Goal: Task Accomplishment & Management: Manage account settings

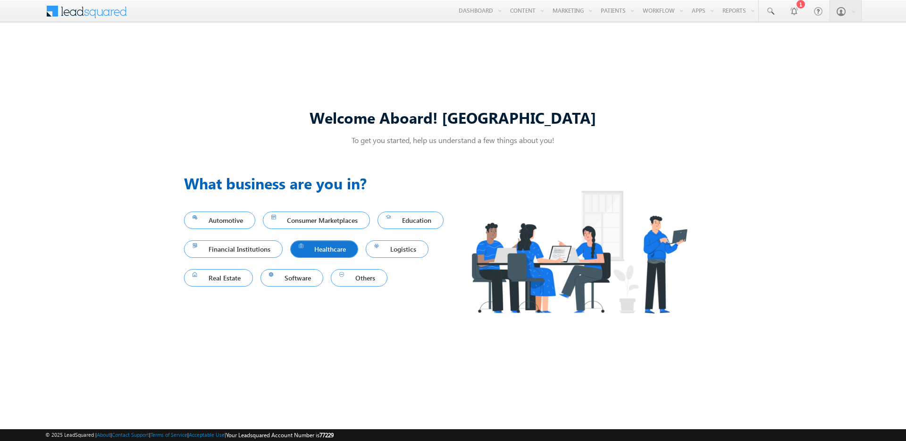
click at [350, 251] on span "Healthcare" at bounding box center [324, 248] width 51 height 13
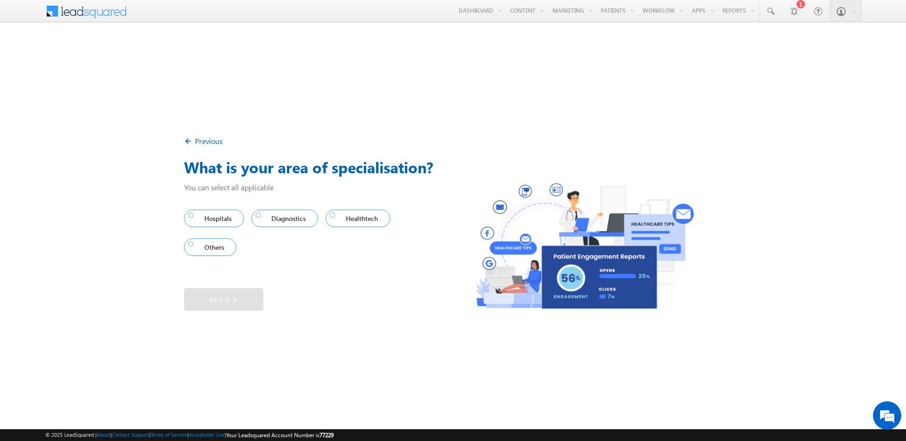
click at [216, 258] on div "Others" at bounding box center [214, 246] width 60 height 25
click at [215, 250] on span "Others" at bounding box center [208, 247] width 40 height 13
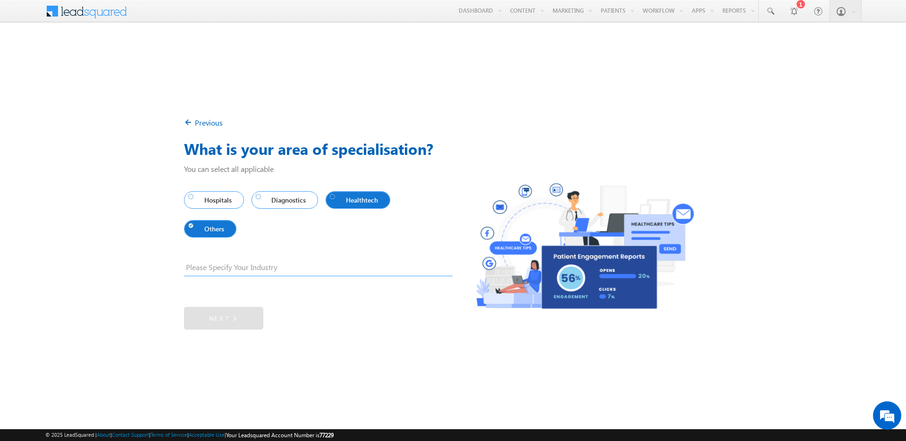
click at [360, 197] on span "Healthtech" at bounding box center [356, 199] width 52 height 13
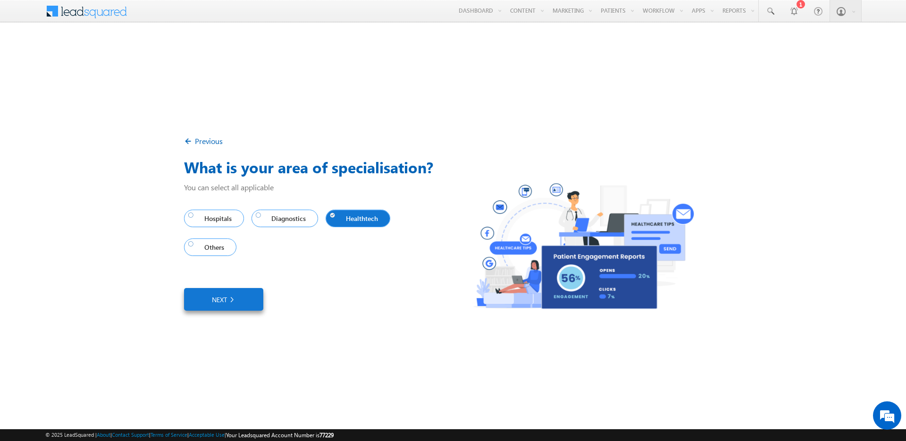
click at [230, 303] on img at bounding box center [231, 299] width 8 height 10
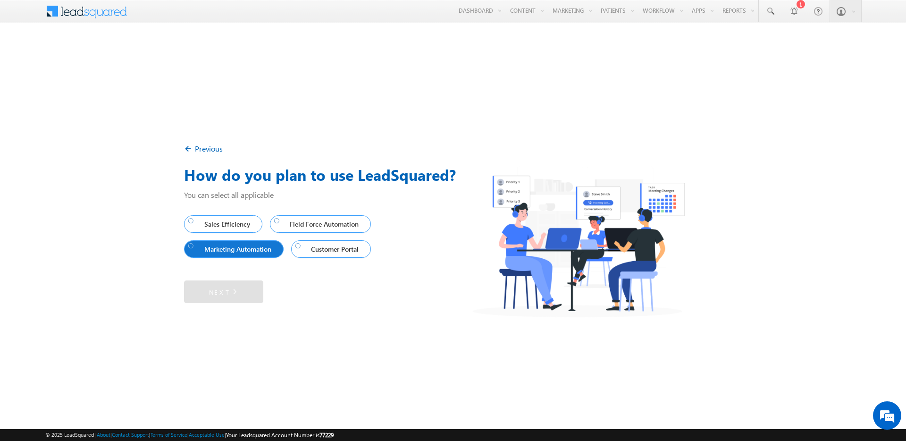
click at [250, 247] on span "Marketing Automation" at bounding box center [231, 248] width 87 height 13
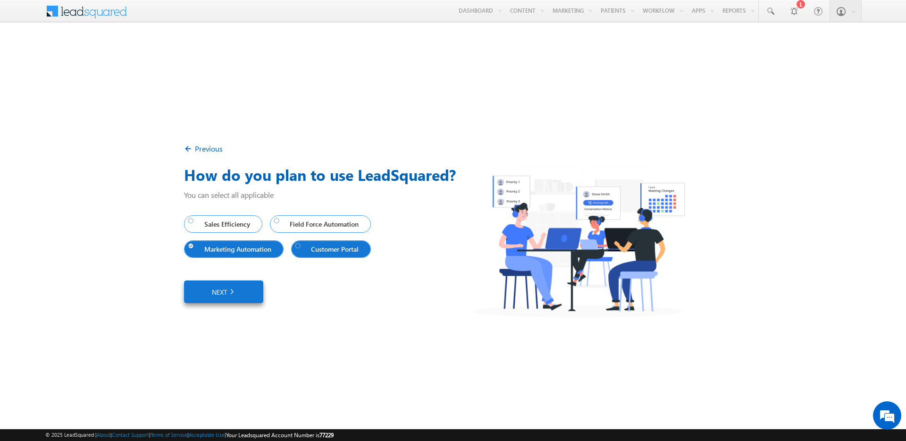
click at [322, 247] on span "Customer Portal" at bounding box center [328, 248] width 67 height 13
click at [230, 227] on span "Sales Efficiency" at bounding box center [221, 223] width 66 height 13
click at [230, 289] on img at bounding box center [231, 291] width 8 height 9
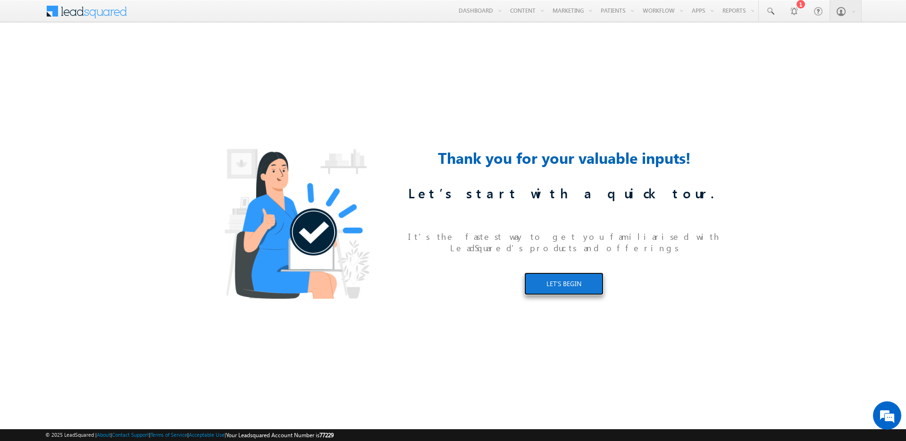
click at [570, 287] on link "LET’S BEGIN" at bounding box center [563, 283] width 79 height 23
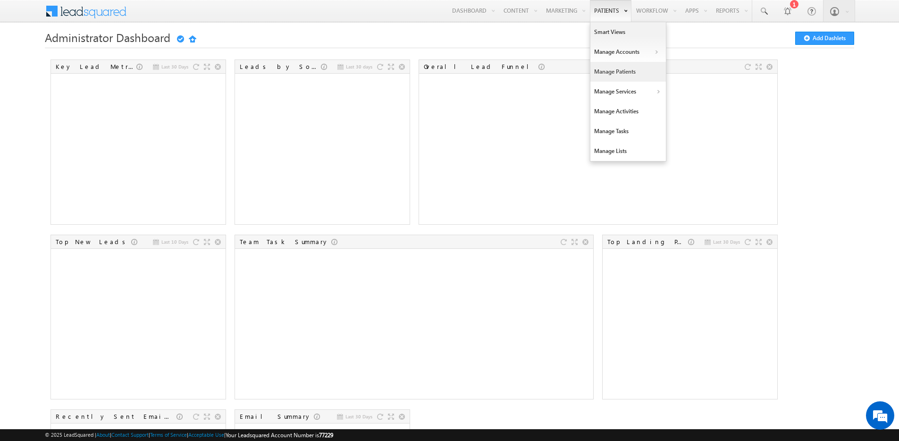
click at [631, 67] on link "Manage Patients" at bounding box center [627, 72] width 75 height 20
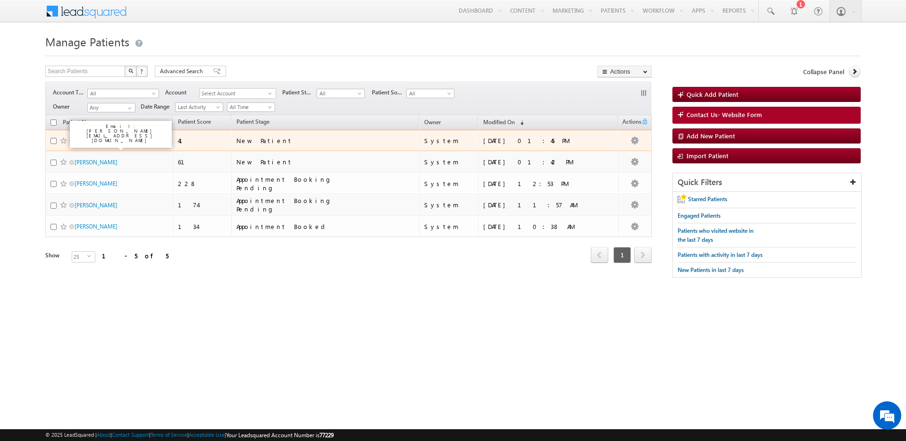
click at [96, 139] on link "Jeremiah Fisher" at bounding box center [96, 140] width 43 height 7
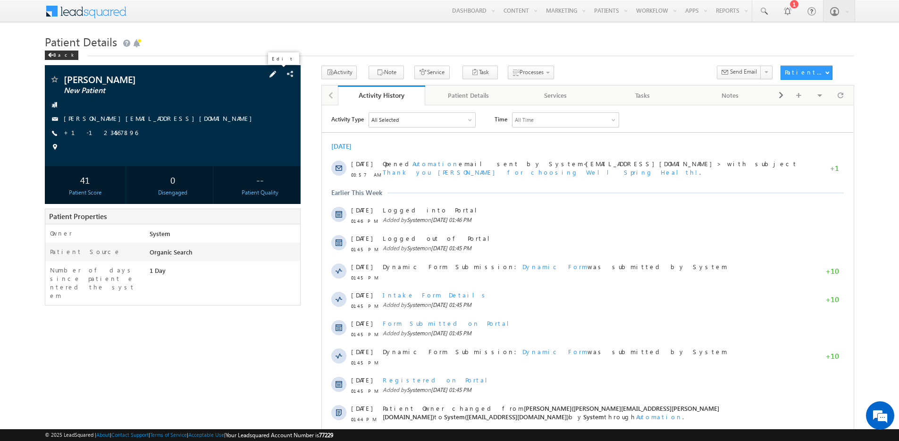
click at [275, 74] on span at bounding box center [273, 74] width 10 height 10
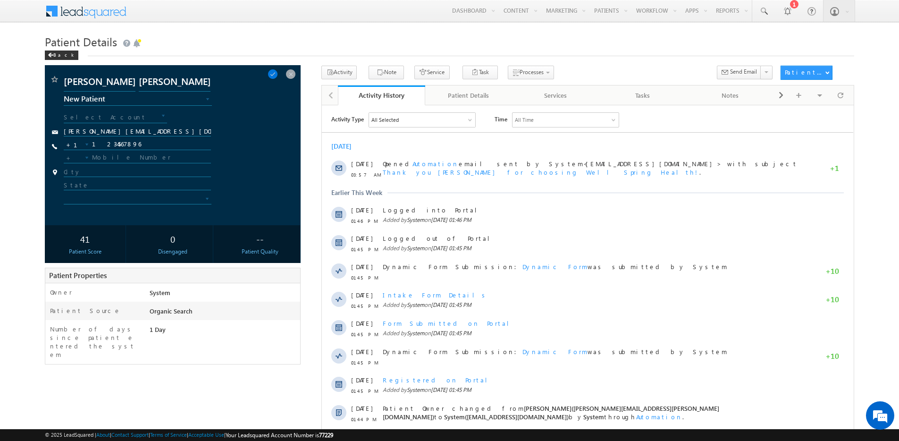
click at [119, 197] on span at bounding box center [126, 199] width 125 height 8
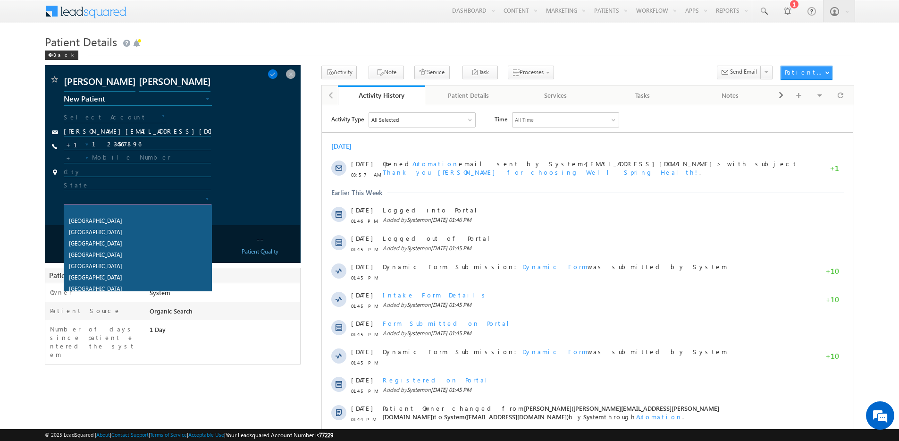
click at [260, 183] on div at bounding box center [168, 187] width 209 height 13
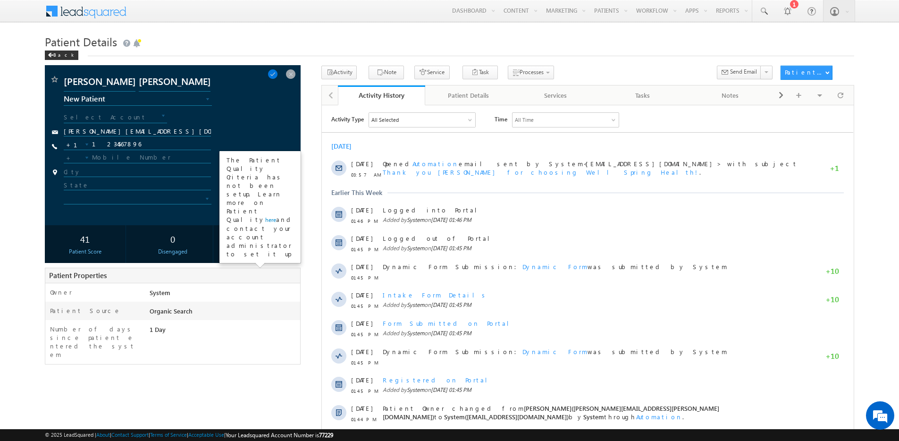
click at [261, 244] on div "--" at bounding box center [259, 238] width 75 height 17
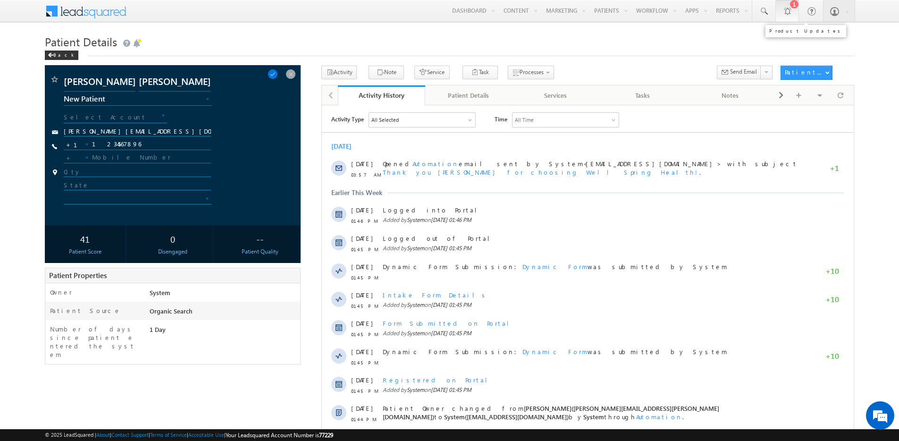
click at [791, 2] on div "1" at bounding box center [794, 4] width 8 height 8
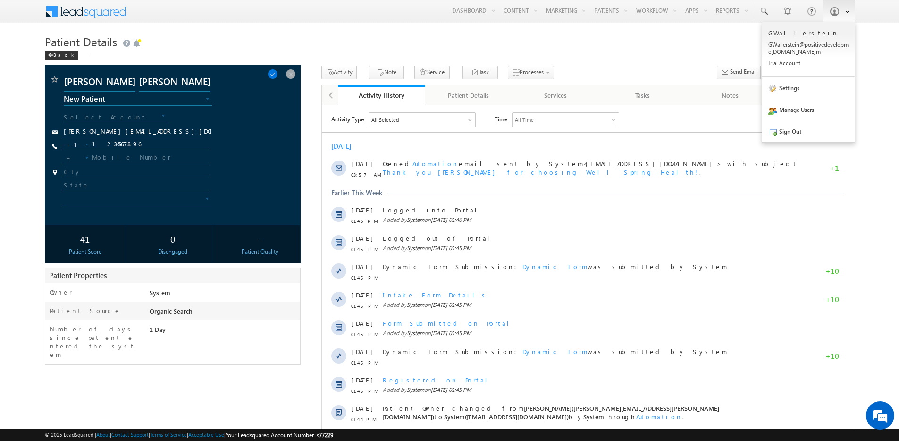
click at [839, 10] on link at bounding box center [839, 11] width 32 height 22
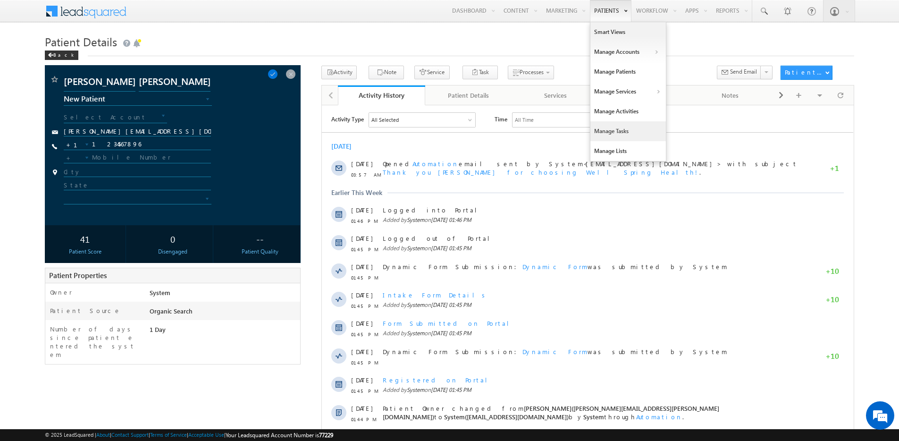
click at [614, 130] on link "Manage Tasks" at bounding box center [627, 131] width 75 height 20
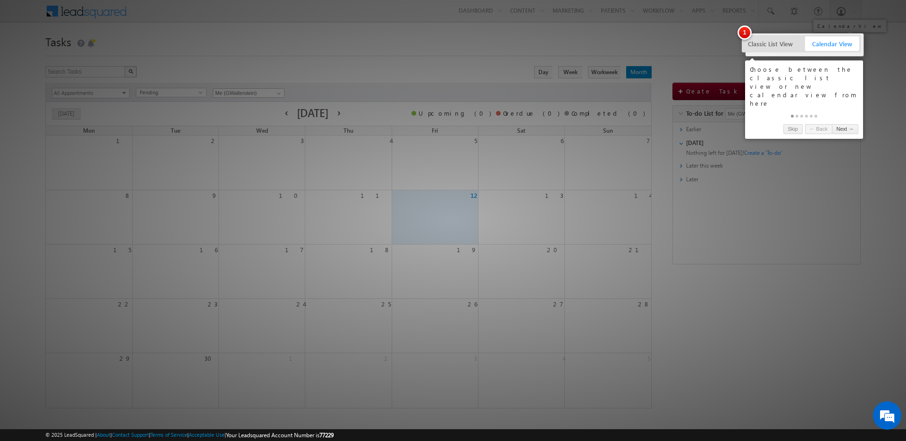
click at [836, 42] on span "Calendar View" at bounding box center [832, 43] width 54 height 15
click at [758, 47] on span "Classic List View" at bounding box center [770, 43] width 54 height 15
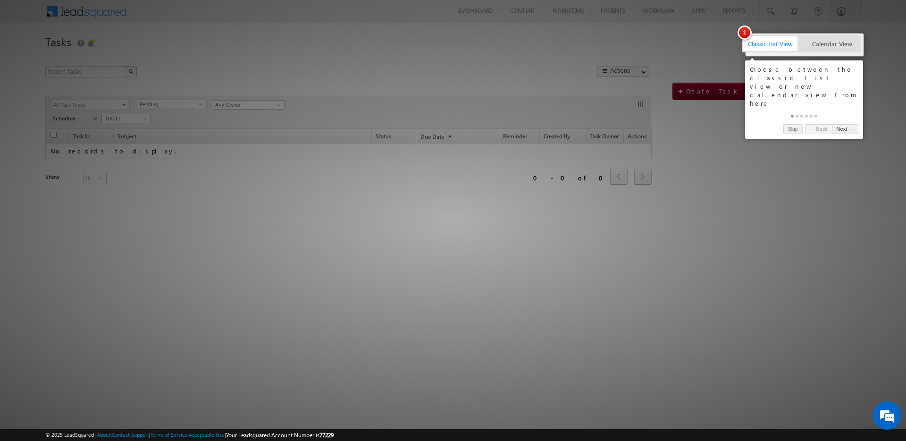
click at [648, 250] on div at bounding box center [453, 220] width 906 height 441
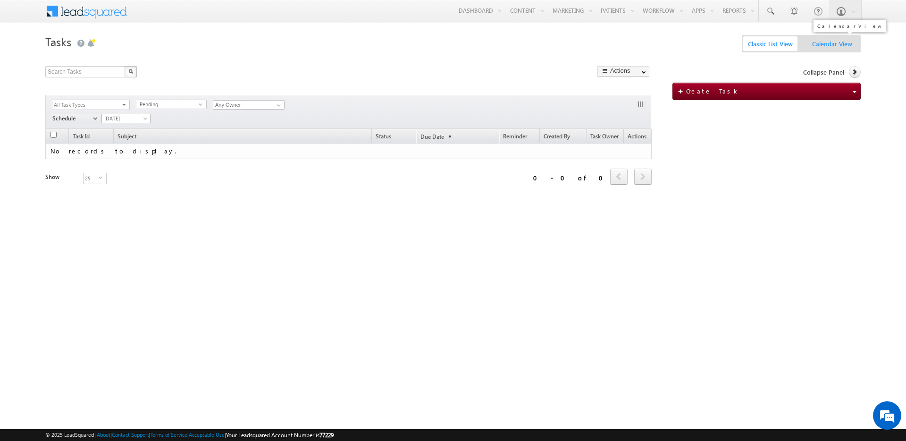
click at [821, 43] on span "Calendar View" at bounding box center [832, 43] width 54 height 15
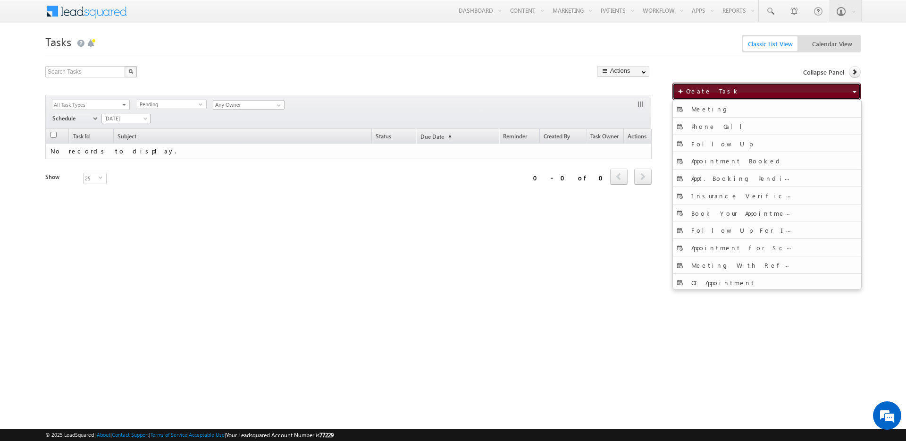
click at [729, 88] on button "Create Task" at bounding box center [766, 91] width 188 height 17
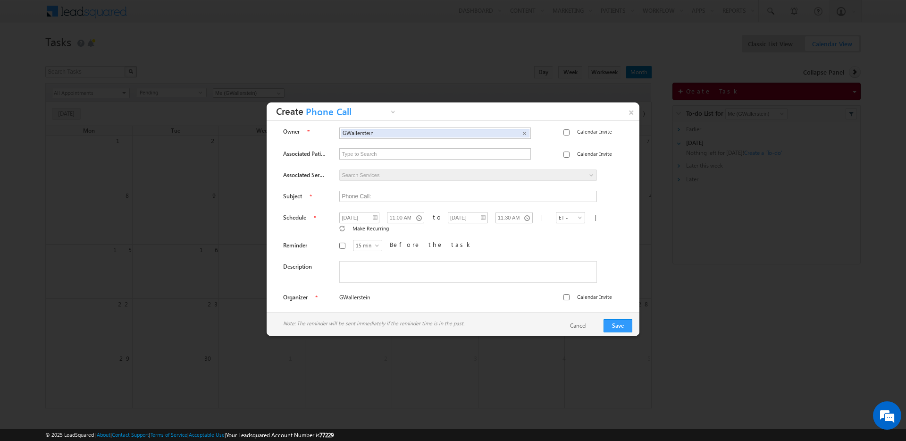
scroll to position [3, 0]
click at [389, 151] on input "text" at bounding box center [435, 152] width 191 height 10
click at [581, 321] on link "Cancel" at bounding box center [583, 325] width 26 height 8
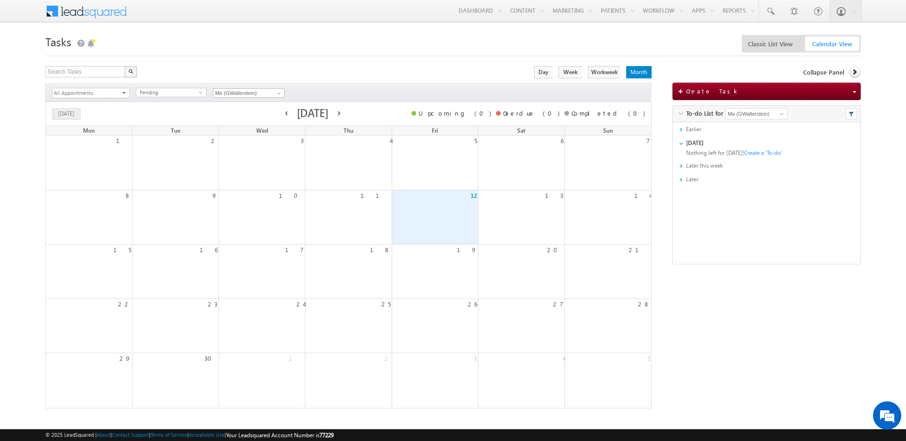
click at [91, 19] on span at bounding box center [88, 11] width 86 height 23
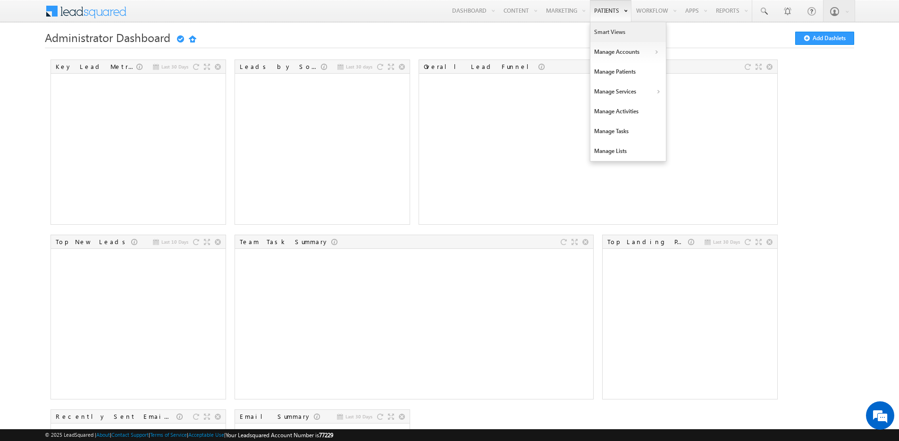
click at [617, 34] on link "Smart Views" at bounding box center [627, 32] width 75 height 20
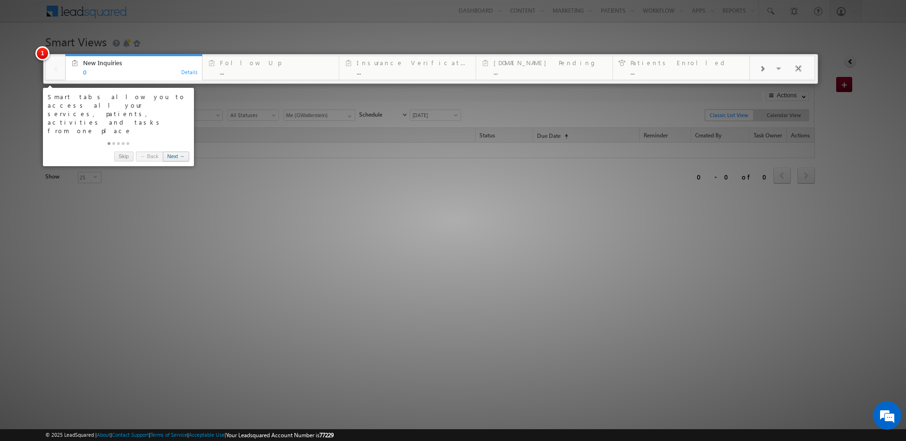
click at [185, 151] on link "Next →" at bounding box center [176, 156] width 26 height 10
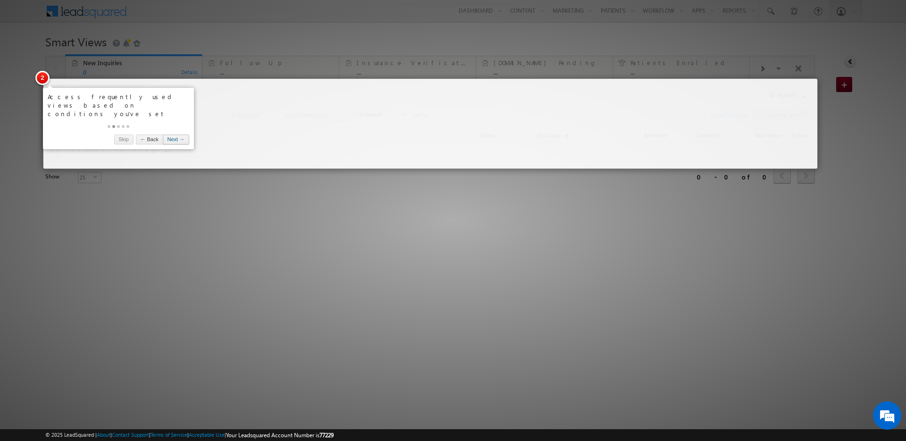
click at [186, 134] on link "Next →" at bounding box center [176, 139] width 26 height 10
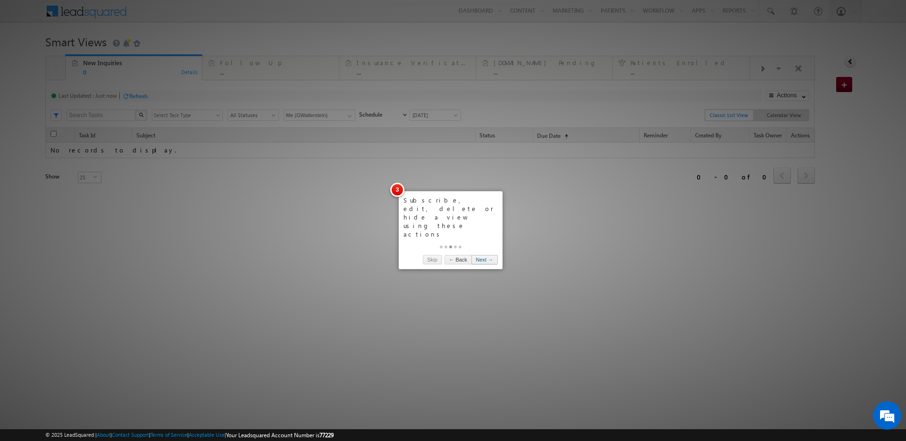
click at [482, 255] on link "Next →" at bounding box center [484, 260] width 26 height 10
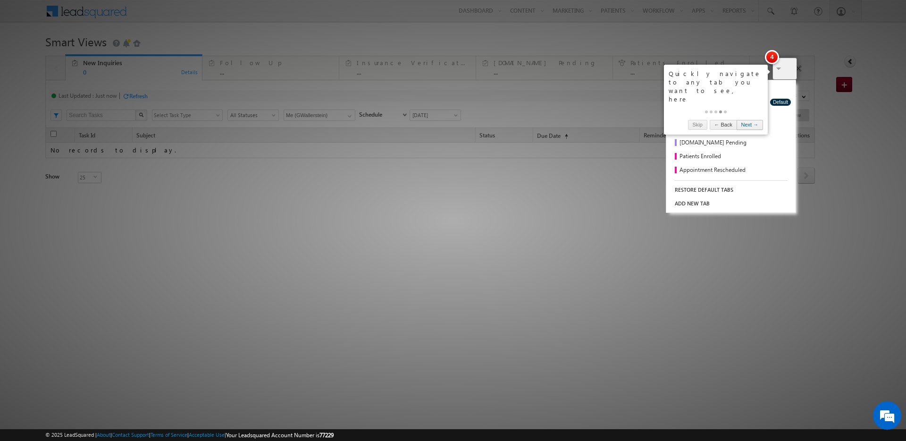
click at [757, 120] on link "Next →" at bounding box center [749, 125] width 26 height 10
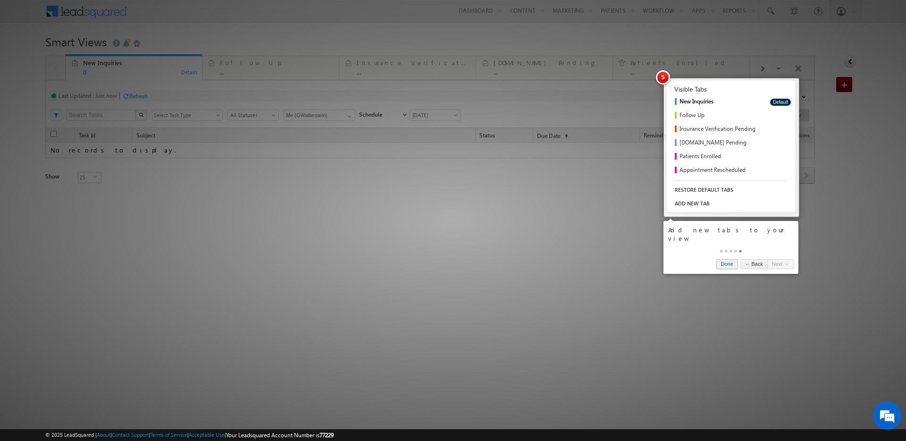
click at [716, 259] on link "Done" at bounding box center [727, 264] width 22 height 10
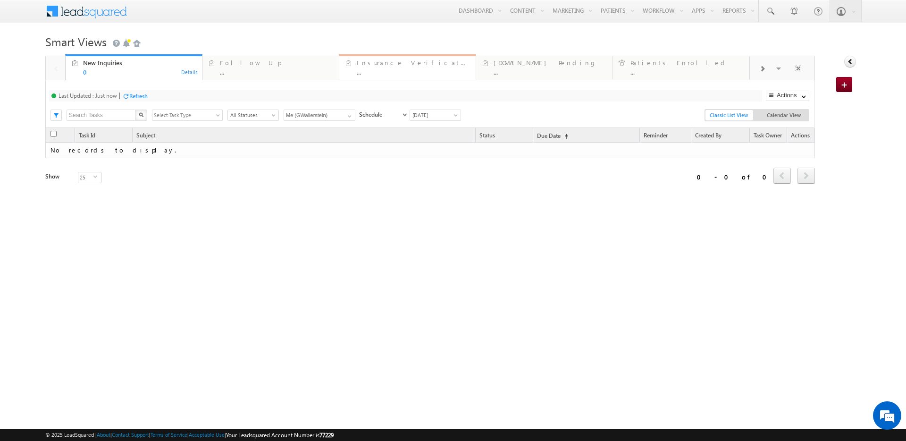
click at [376, 67] on div "Insurance Verification Pending ..." at bounding box center [413, 66] width 113 height 18
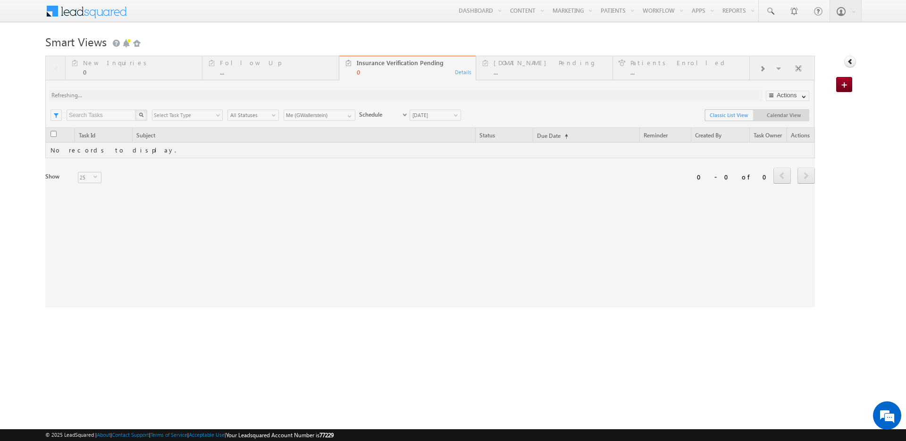
click at [507, 72] on div at bounding box center [429, 181] width 769 height 251
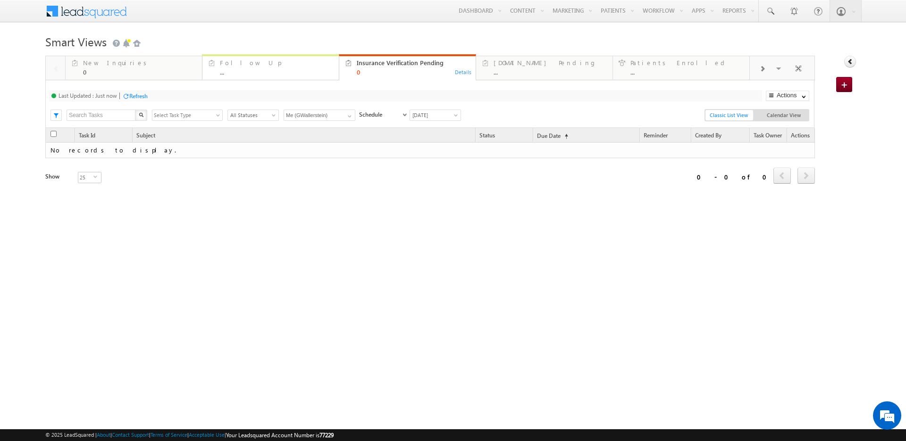
click at [295, 74] on div "..." at bounding box center [276, 71] width 113 height 7
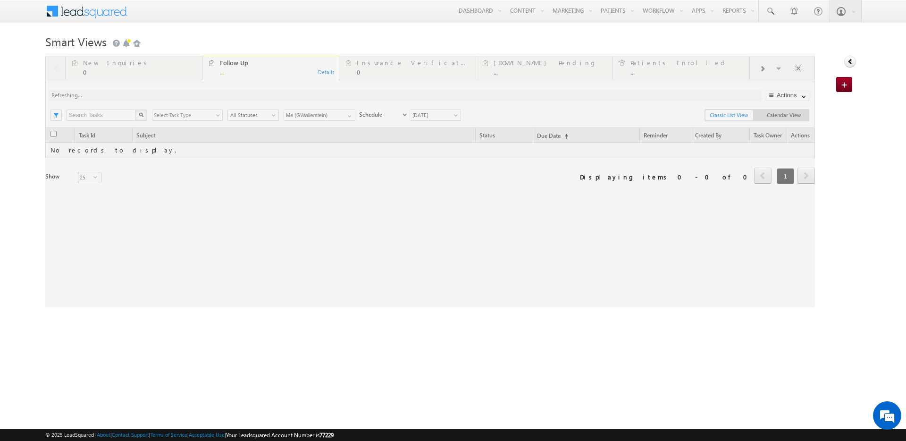
click at [120, 67] on div at bounding box center [429, 181] width 769 height 251
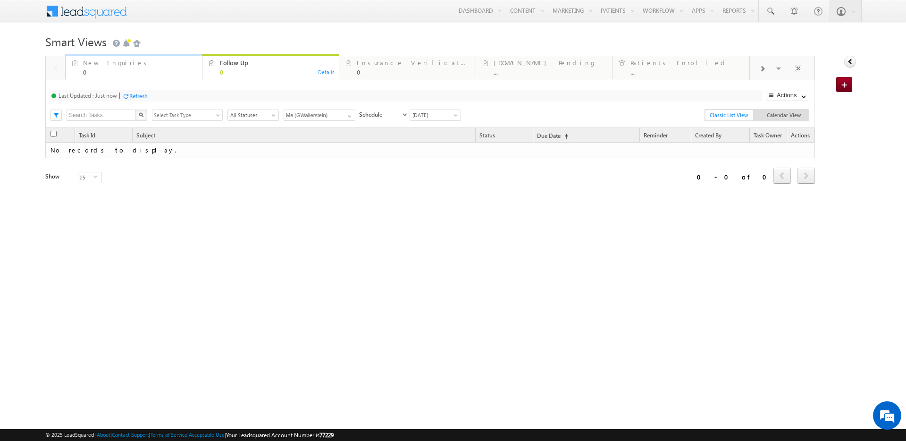
click at [115, 68] on div "New Inquiries 0" at bounding box center [139, 66] width 113 height 18
click at [849, 85] on span at bounding box center [845, 85] width 9 height 9
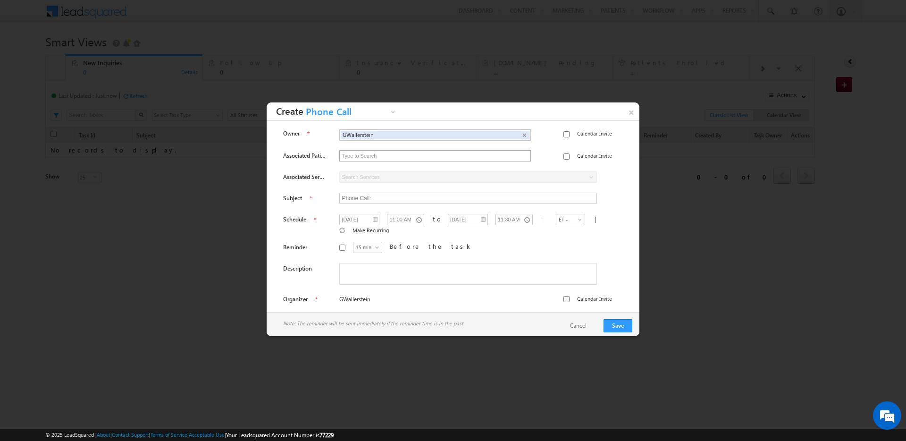
click at [409, 160] on input "text" at bounding box center [435, 156] width 191 height 10
type input "m"
type input "a"
type input "j"
click at [358, 201] on input "Phone Call:" at bounding box center [468, 197] width 258 height 11
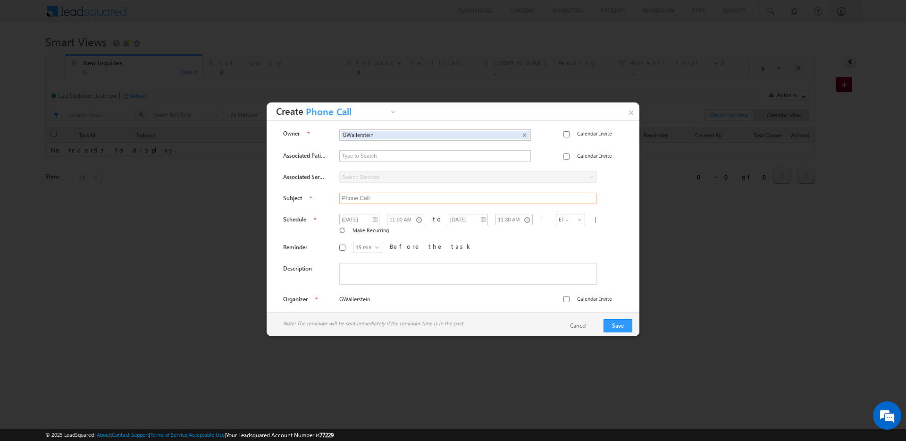
click at [432, 200] on input "Phone Call:" at bounding box center [468, 197] width 258 height 11
click at [348, 199] on input "Phone Call:" at bounding box center [468, 197] width 258 height 11
click at [358, 202] on input "e" at bounding box center [468, 197] width 258 height 11
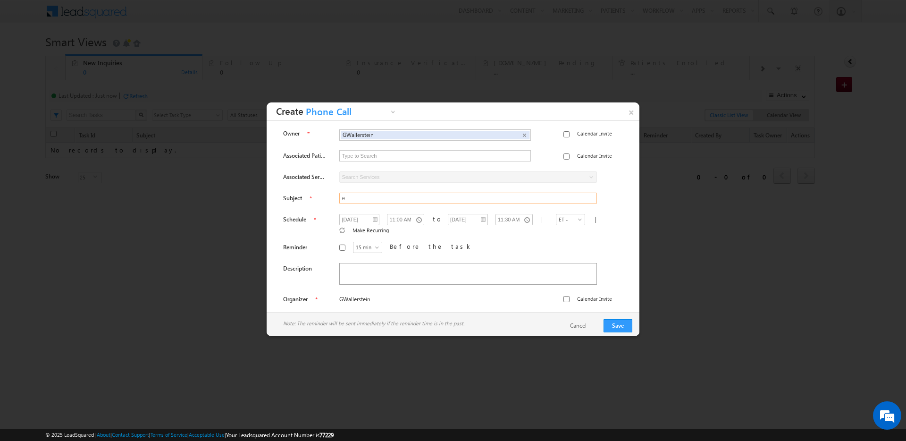
type input "e"
click at [358, 263] on textarea at bounding box center [468, 274] width 258 height 22
click at [581, 134] on label "Calendar Invite" at bounding box center [594, 133] width 35 height 8
click at [569, 134] on input "Calendar Invite" at bounding box center [566, 134] width 6 height 6
checkbox input "true"
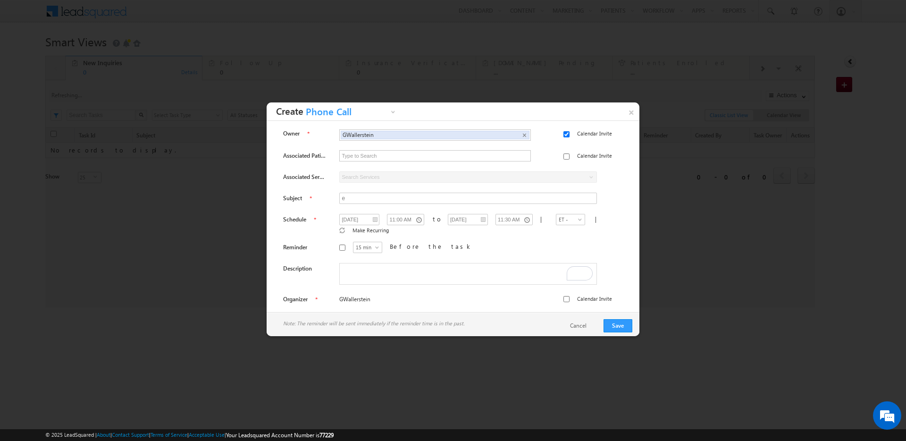
click at [581, 159] on label "Calendar Invite" at bounding box center [594, 155] width 35 height 8
click at [569, 159] on input "Calendar Invite" at bounding box center [566, 156] width 6 height 6
checkbox input "true"
click at [566, 286] on div "Calendar Invite" at bounding box center [587, 295] width 49 height 19
click at [577, 294] on label "Calendar Invite" at bounding box center [594, 298] width 35 height 8
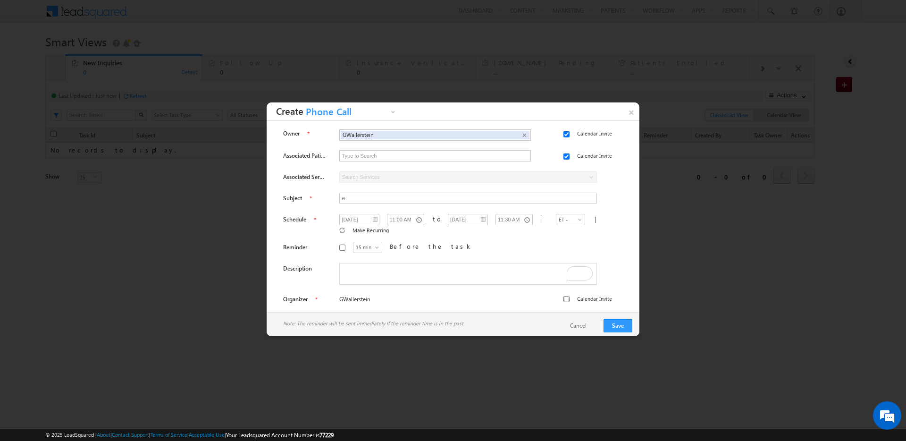
click at [568, 296] on input "Calendar Invite" at bounding box center [566, 299] width 6 height 6
checkbox input "true"
click at [634, 109] on link "×" at bounding box center [631, 110] width 16 height 17
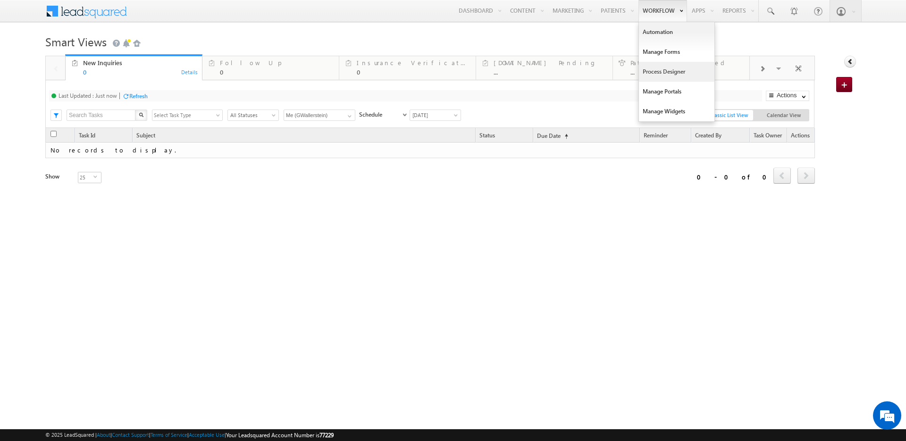
click at [667, 77] on link "Process Designer" at bounding box center [676, 72] width 75 height 20
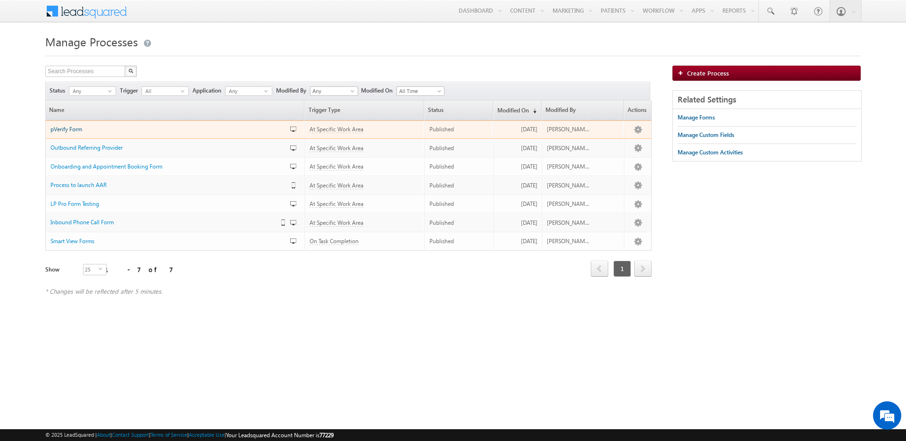
click at [60, 130] on span "pVerify Form" at bounding box center [66, 128] width 32 height 7
